Goal: Find contact information: Find contact information

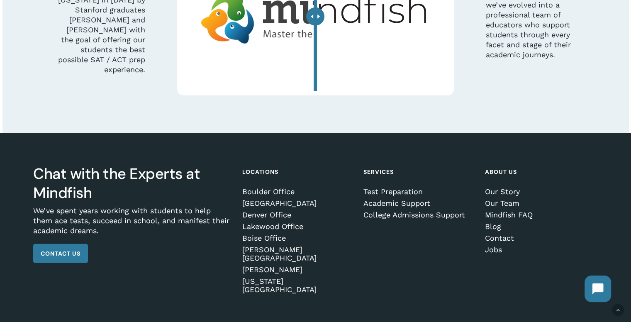
scroll to position [2477, 0]
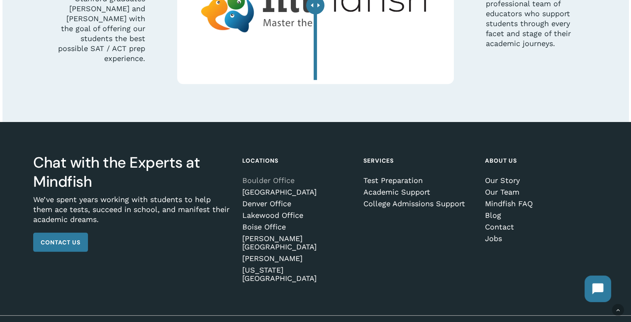
click at [279, 180] on li "Boulder Office" at bounding box center [297, 181] width 110 height 10
click at [279, 180] on link "Boulder Office" at bounding box center [297, 180] width 110 height 8
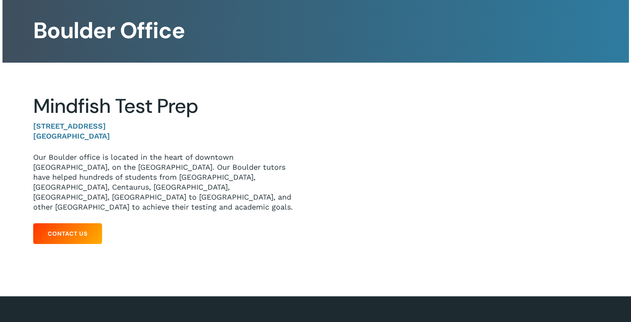
scroll to position [65, 0]
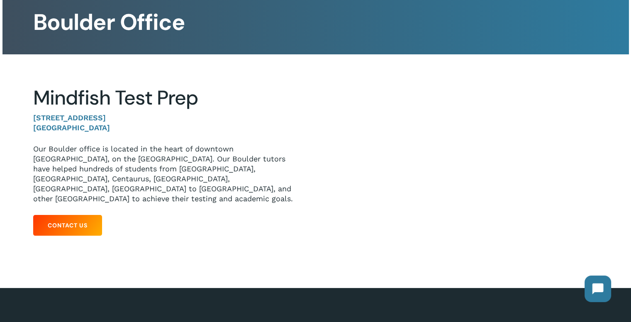
drag, startPoint x: 122, startPoint y: 132, endPoint x: 32, endPoint y: 110, distance: 92.5
click at [32, 110] on div "Mindfish Test Prep 1320 Pearl St. #108 Boulder, CO 80302 Our Boulder office is …" at bounding box center [168, 163] width 294 height 154
click at [0, 102] on div "Boulder Office Mindfish Test Prep 1320 Pearl St. #108 Boulder, CO 80302 Our Bou…" at bounding box center [315, 103] width 631 height 336
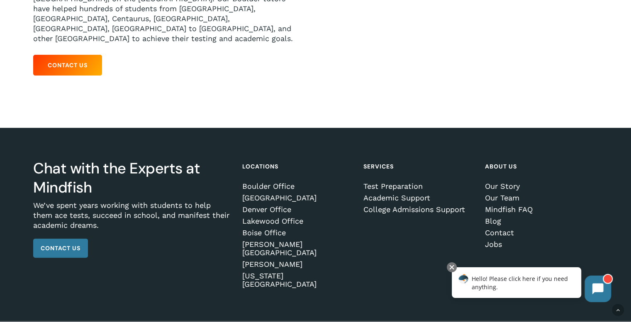
scroll to position [226, 0]
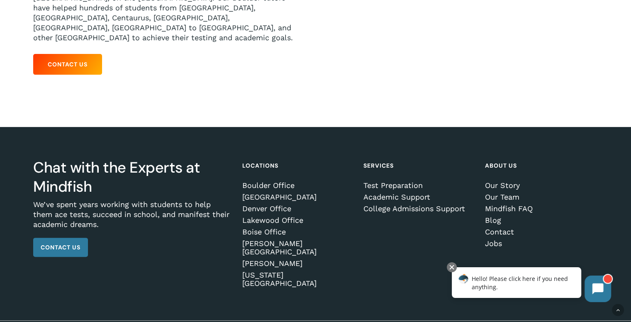
click at [100, 67] on div "Mindfish Test Prep 1320 Pearl St. #108 Boulder, CO 80302 Our Boulder office is …" at bounding box center [167, 2] width 269 height 154
click at [90, 59] on link "Contact Us" at bounding box center [67, 64] width 69 height 21
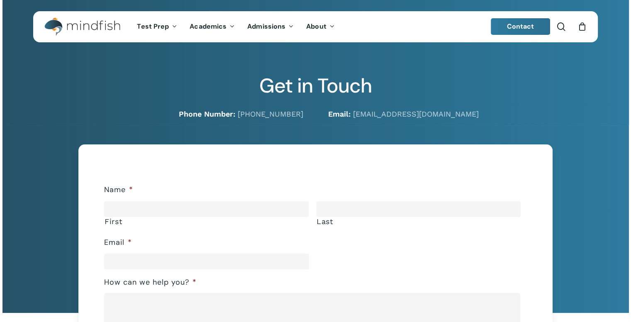
click at [150, 143] on div at bounding box center [315, 312] width 626 height 374
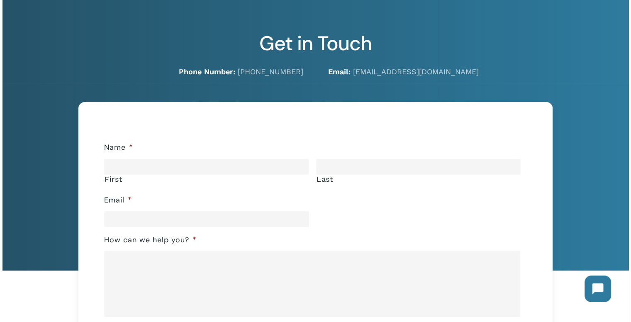
scroll to position [43, 0]
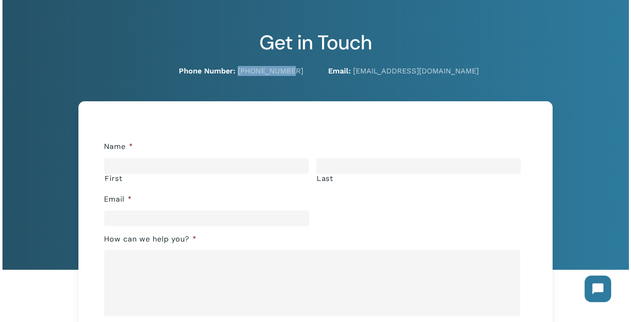
drag, startPoint x: 310, startPoint y: 72, endPoint x: 253, endPoint y: 65, distance: 57.2
click at [253, 65] on div "Get in Touch Phone Number: 720-204-1041 Email: hello@mindfish.com" at bounding box center [315, 53] width 564 height 45
copy link "720-204-1041"
